Goal: Navigation & Orientation: Find specific page/section

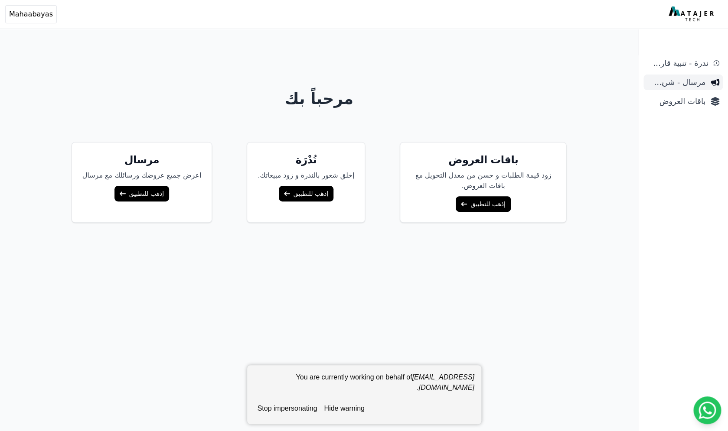
click at [674, 83] on span "مرسال - شريط دعاية" at bounding box center [676, 82] width 59 height 12
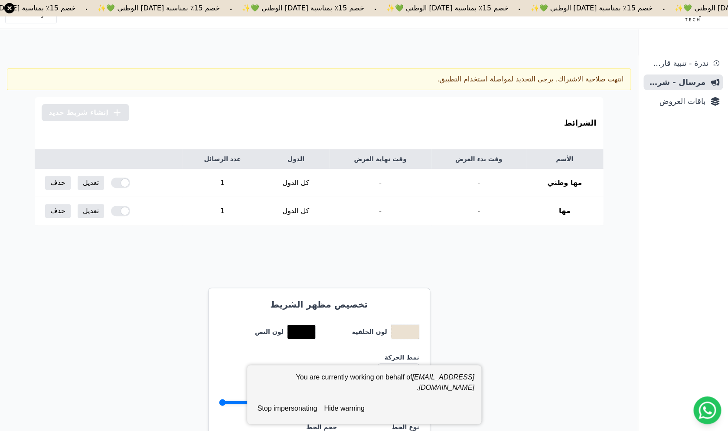
click at [349, 413] on button "hide warning" at bounding box center [343, 408] width 47 height 17
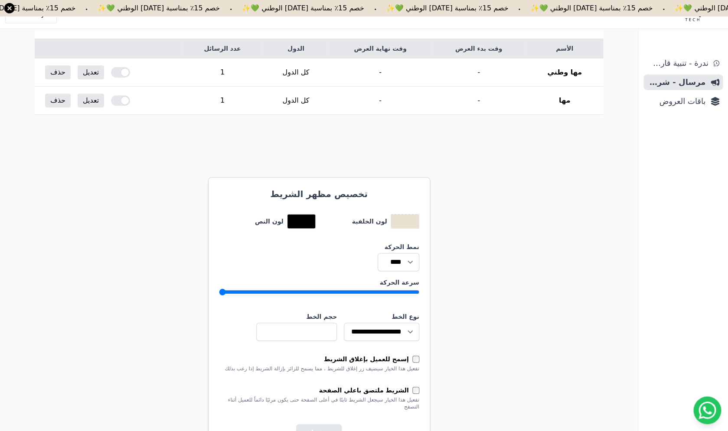
scroll to position [122, 0]
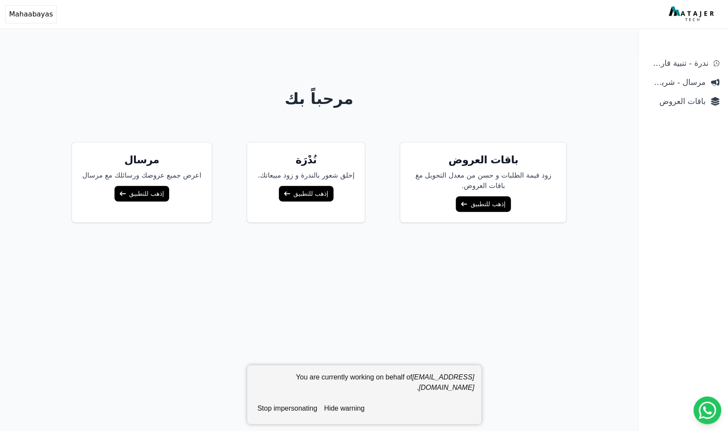
click at [281, 412] on button "stop impersonating" at bounding box center [287, 408] width 67 height 17
click at [691, 110] on div "ندرة - تنبية قارب علي النفاذ مرسال - شريط دعاية باقات العروض" at bounding box center [683, 244] width 90 height 376
click at [695, 105] on span "باقات العروض" at bounding box center [676, 101] width 59 height 12
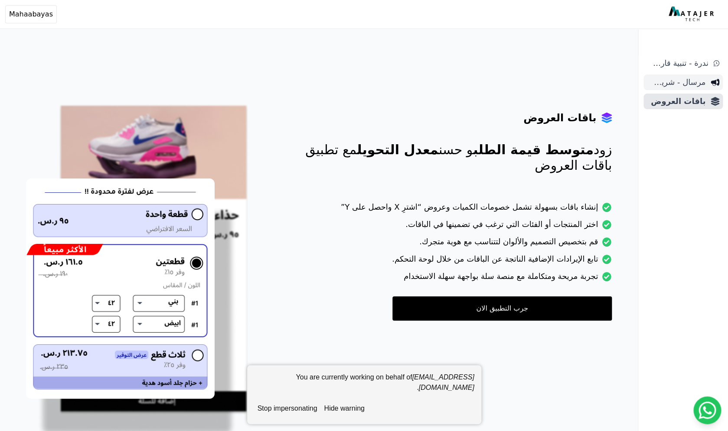
click at [685, 84] on span "مرسال - شريط دعاية" at bounding box center [676, 82] width 59 height 12
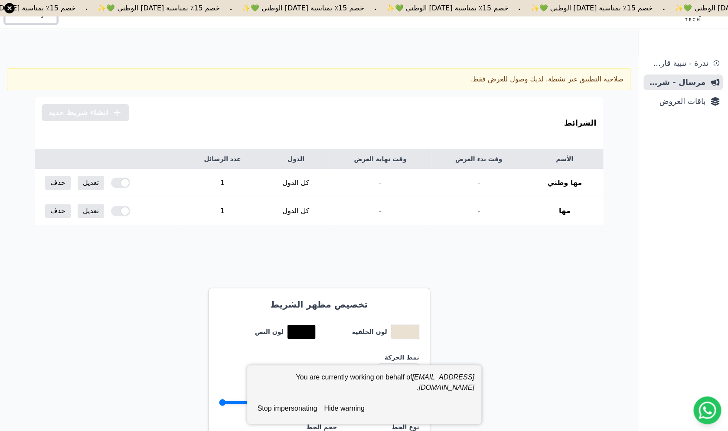
click at [42, 21] on button "Open user menu Mahaabayas" at bounding box center [31, 14] width 52 height 18
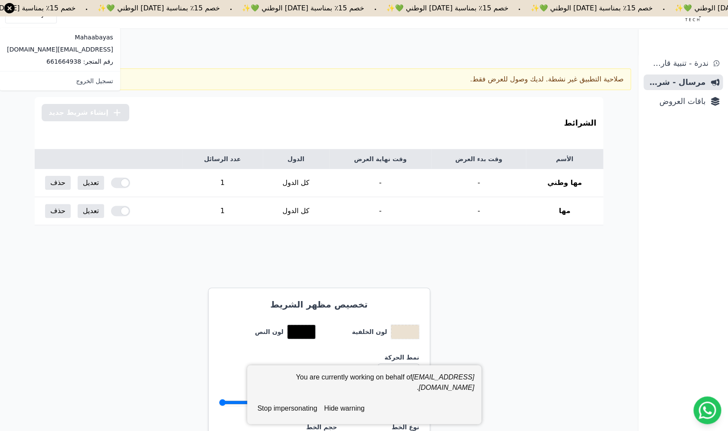
click at [48, 62] on p "رقم المتجر: 661664938" at bounding box center [60, 61] width 106 height 9
copy p "661664938"
drag, startPoint x: 622, startPoint y: 80, endPoint x: 558, endPoint y: 83, distance: 64.2
click at [558, 83] on div "صلاحية التطبيق غير نشطة. لديك وصول للعرض فقط." at bounding box center [319, 80] width 624 height 22
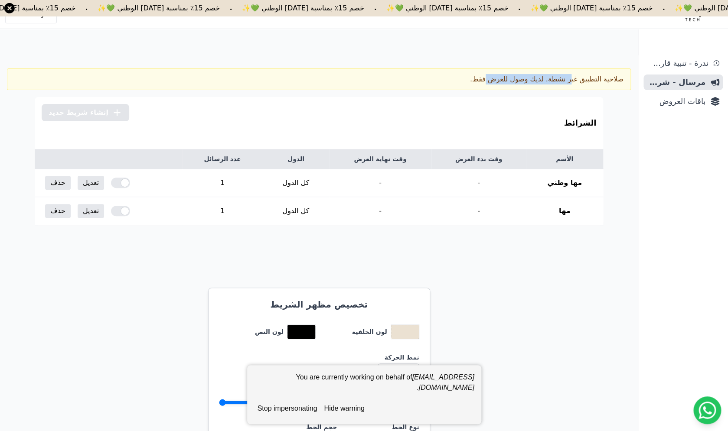
copy div "صلاحية التطبيق غير نشطة."
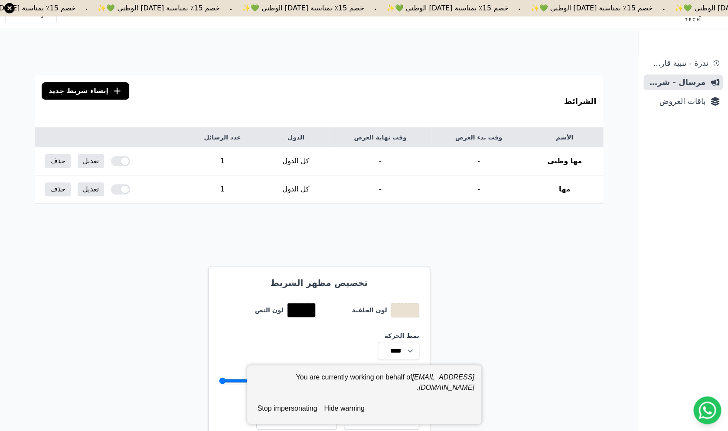
click at [293, 406] on button "stop impersonating" at bounding box center [287, 408] width 67 height 17
